Goal: Transaction & Acquisition: Obtain resource

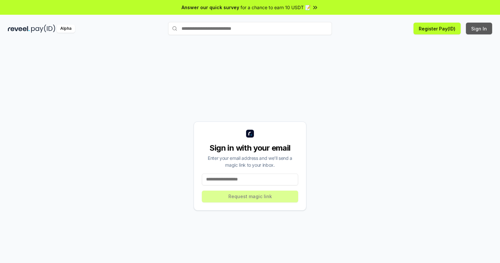
click at [480, 29] on button "Sign In" at bounding box center [479, 29] width 26 height 12
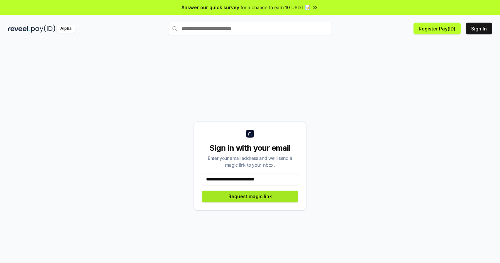
type input "**********"
click at [250, 196] on button "Request magic link" at bounding box center [250, 197] width 96 height 12
